Goal: Check status: Check status

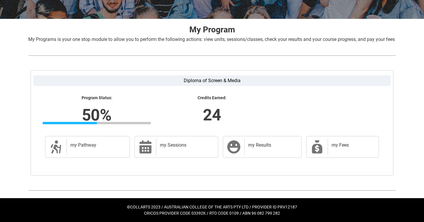
scroll to position [106, 0]
click at [108, 161] on div "Program Status: 50% Progress 50% Credits Earned: 24 my Pathway my Pathway my Se…" at bounding box center [212, 125] width 358 height 79
click at [112, 152] on div "my Pathway" at bounding box center [97, 147] width 61 height 16
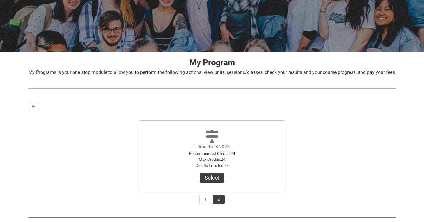
scroll to position [100, 0]
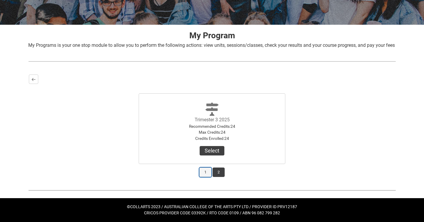
click at [204, 173] on button "1" at bounding box center [205, 172] width 12 height 9
click at [216, 174] on button "2" at bounding box center [219, 172] width 12 height 9
click at [197, 177] on div "Back Trimester 2 2025 Recommended Credits : 24 Max Credits : 24 Credits Enrolle…" at bounding box center [212, 126] width 368 height 104
click at [211, 178] on div "Back Trimester 2 2025 Recommended Credits : 24 Max Credits : 24 Credits Enrolle…" at bounding box center [212, 126] width 368 height 104
click at [207, 176] on button "1" at bounding box center [205, 172] width 12 height 9
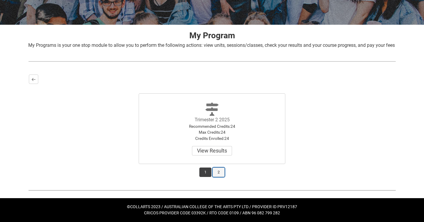
click at [219, 174] on button "2" at bounding box center [219, 172] width 12 height 9
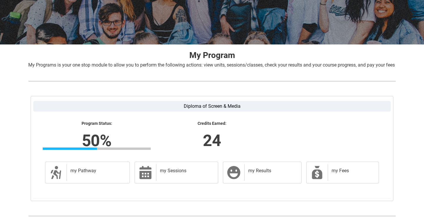
scroll to position [103, 0]
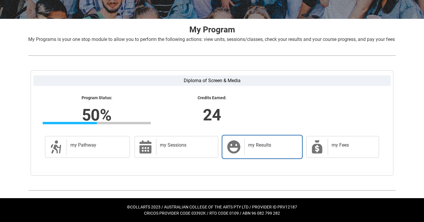
click at [251, 147] on h2 "my Results" at bounding box center [271, 145] width 47 height 6
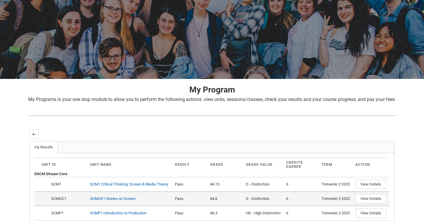
scroll to position [0, 0]
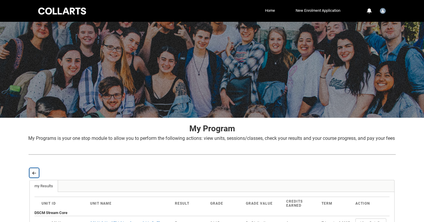
click at [33, 175] on lightning-primitive-icon "button" at bounding box center [34, 173] width 4 height 4
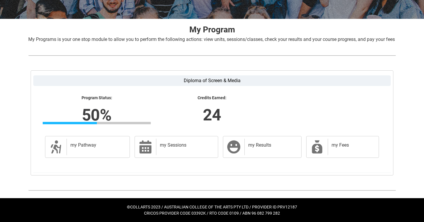
scroll to position [106, 0]
click at [188, 140] on div "my Sessions" at bounding box center [186, 147] width 60 height 16
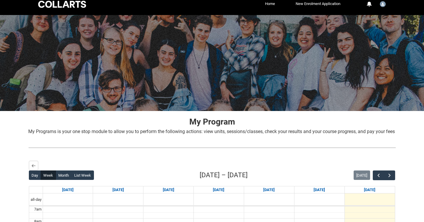
scroll to position [124, 0]
